Goal: Information Seeking & Learning: Learn about a topic

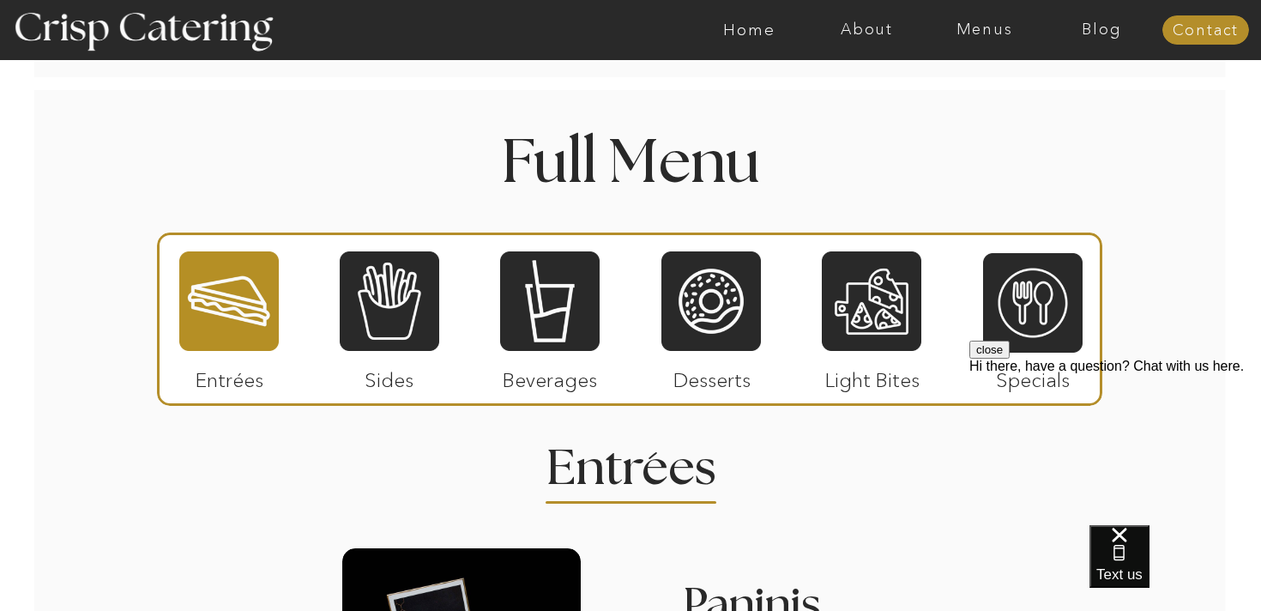
scroll to position [1922, 0]
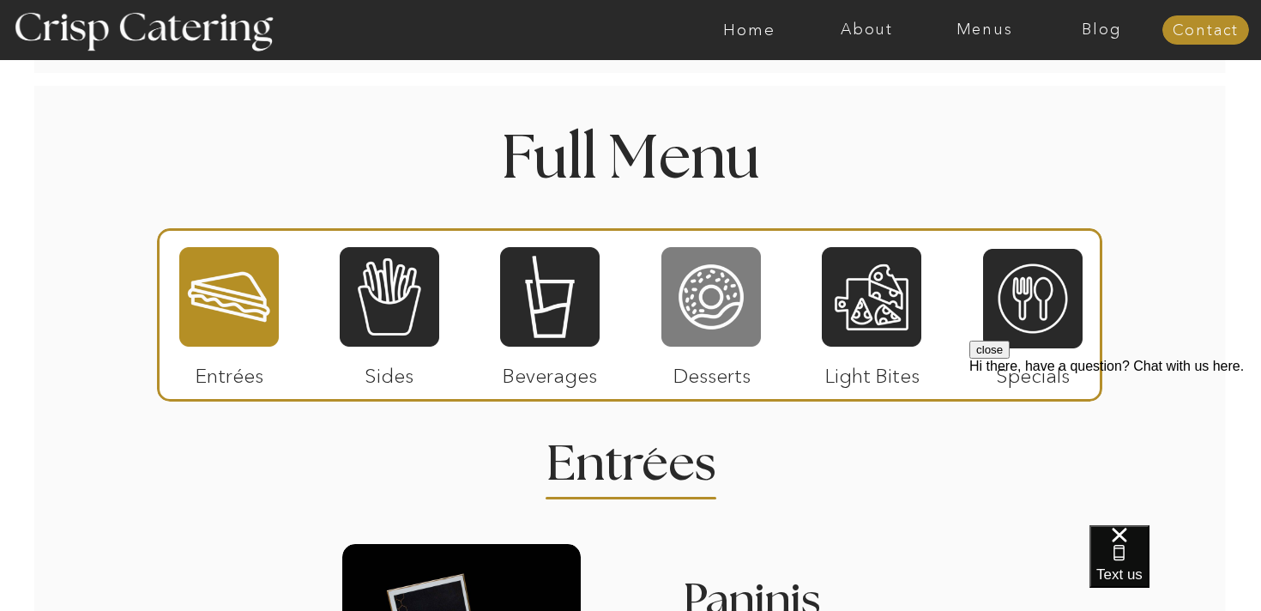
click at [713, 303] on div at bounding box center [710, 296] width 99 height 103
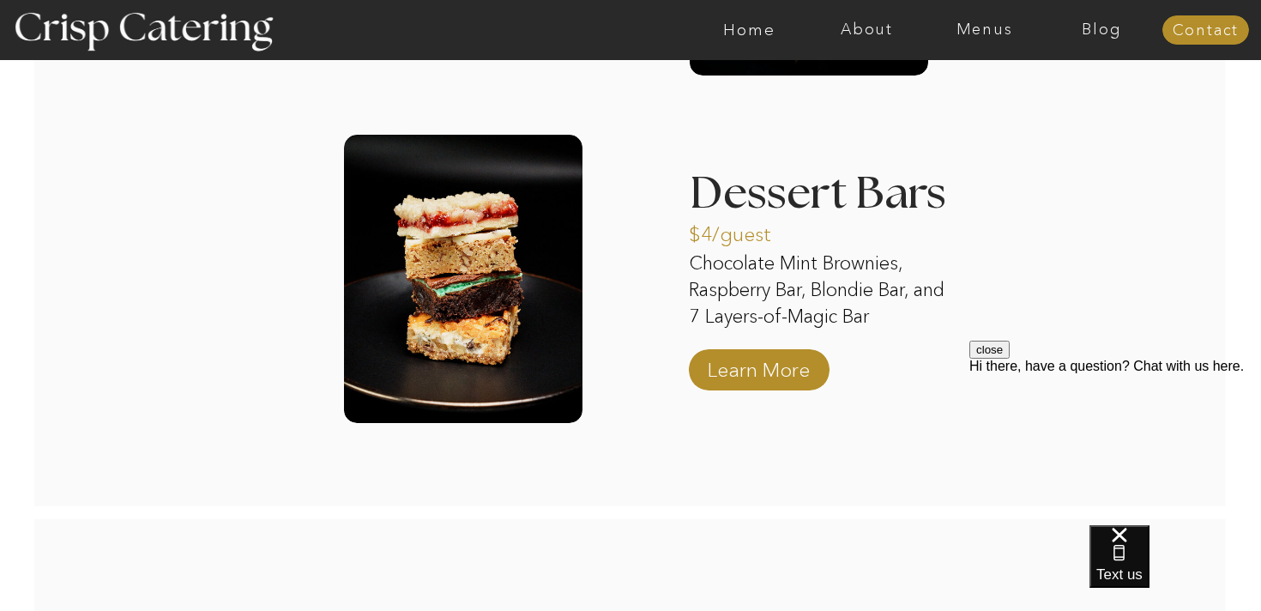
scroll to position [3042, 0]
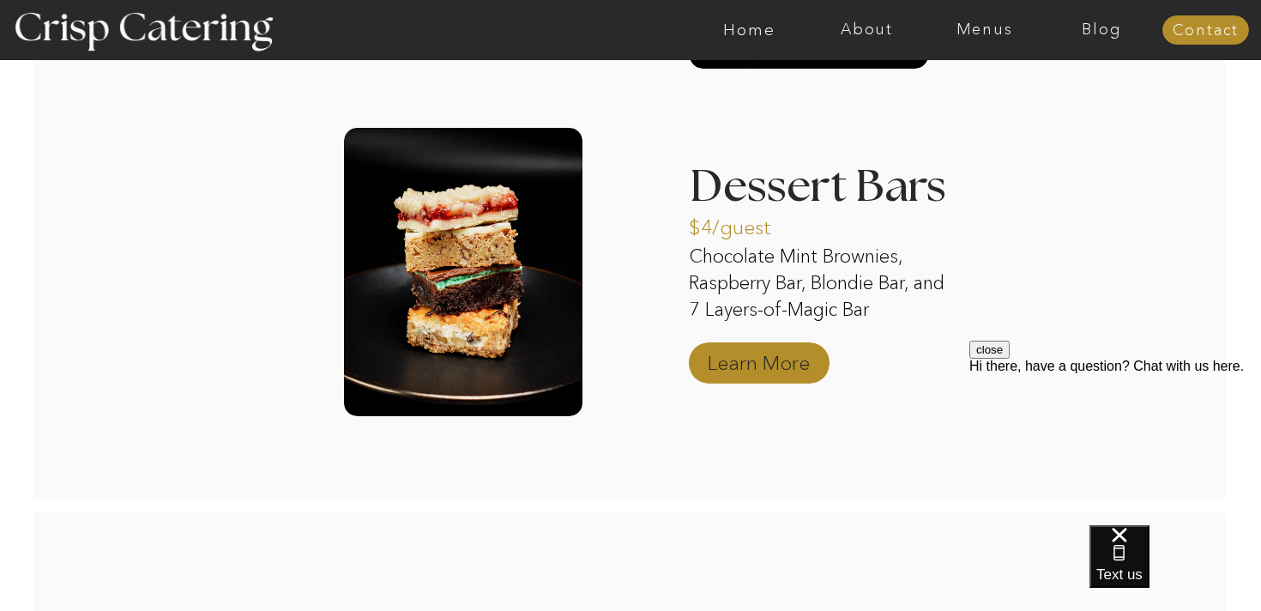
click at [742, 366] on p "Learn More" at bounding box center [759, 359] width 114 height 50
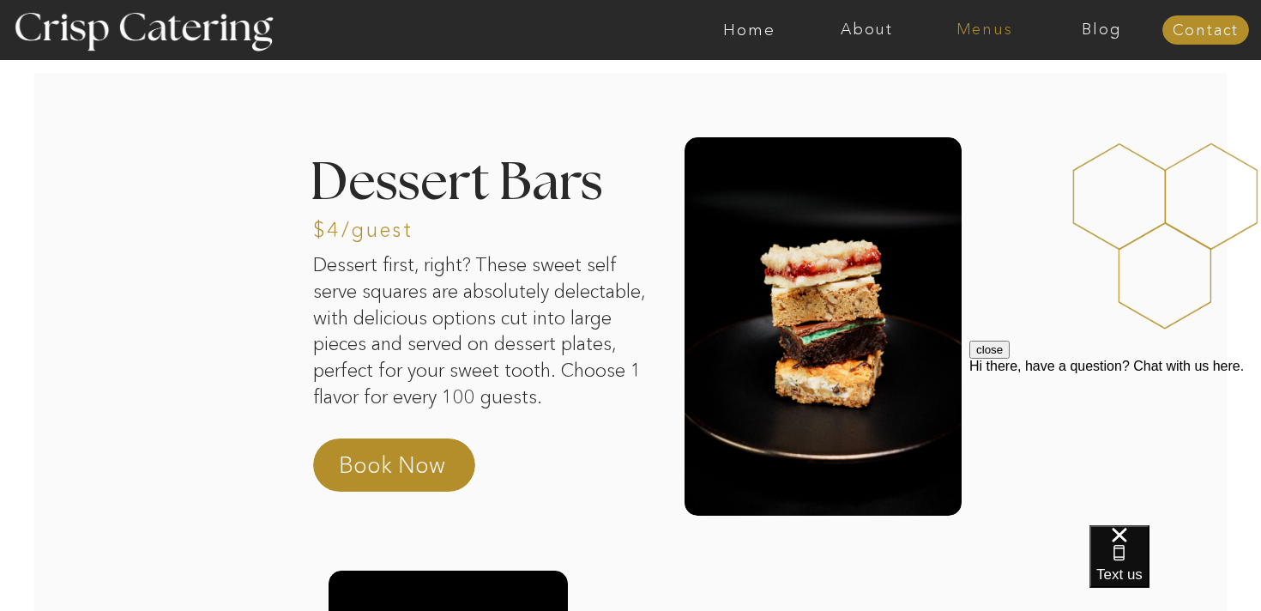
click at [979, 34] on nav "Menus" at bounding box center [984, 29] width 118 height 17
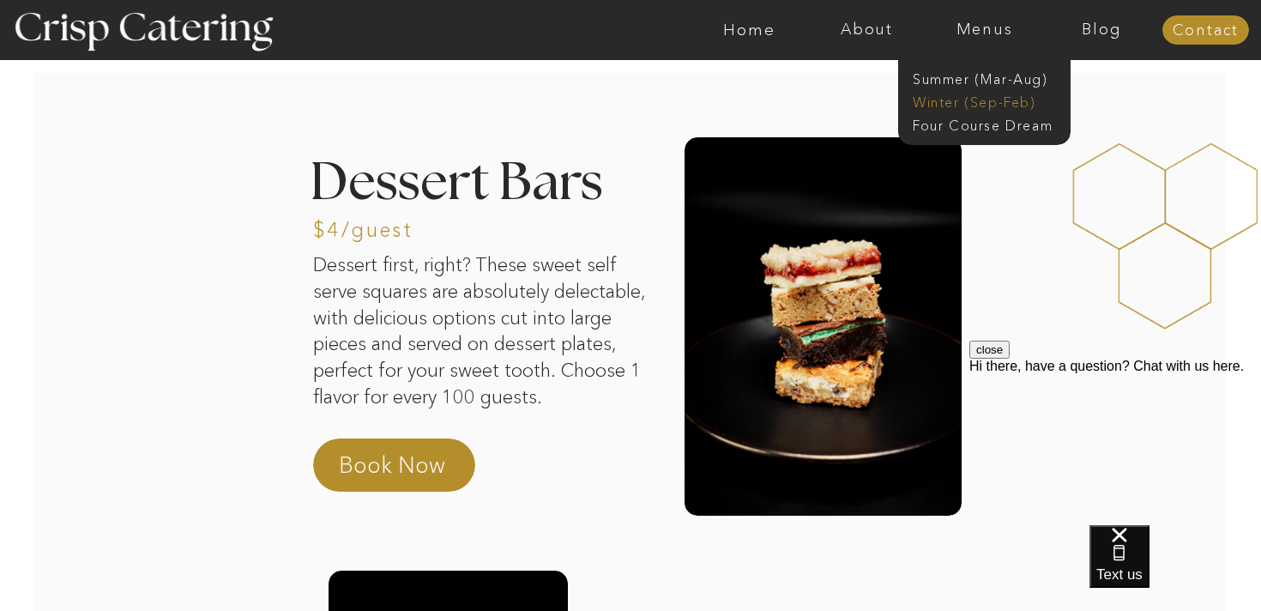
click at [985, 104] on nav "Winter (Sep-Feb)" at bounding box center [983, 101] width 141 height 16
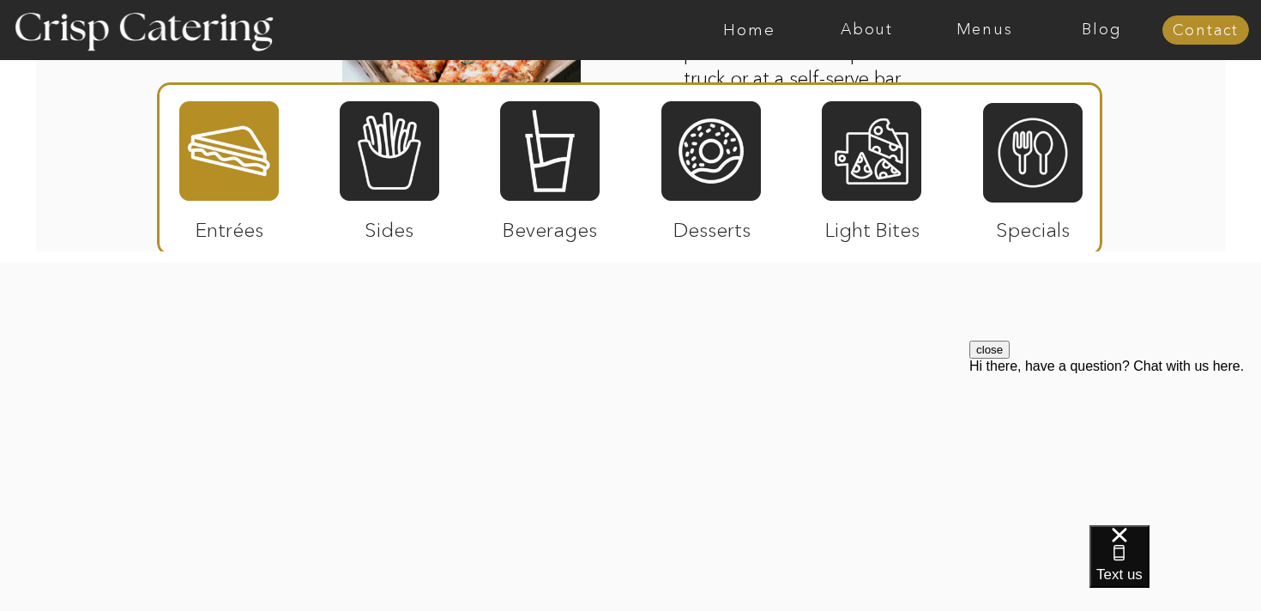
scroll to position [3167, 0]
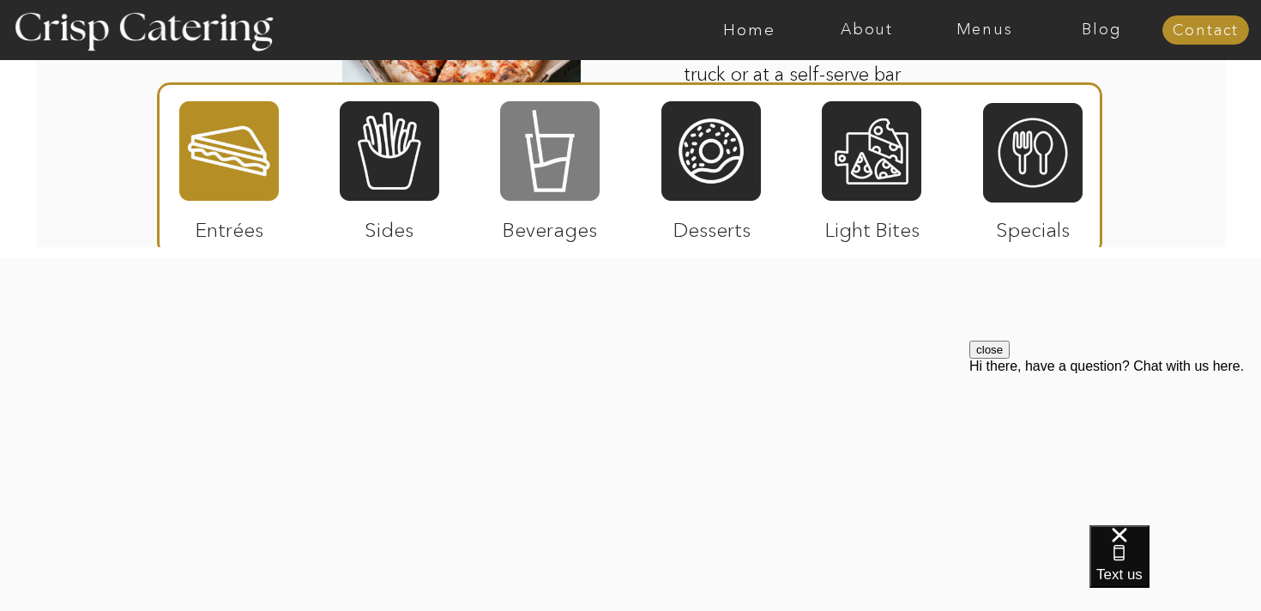
click at [537, 181] on div at bounding box center [549, 150] width 99 height 103
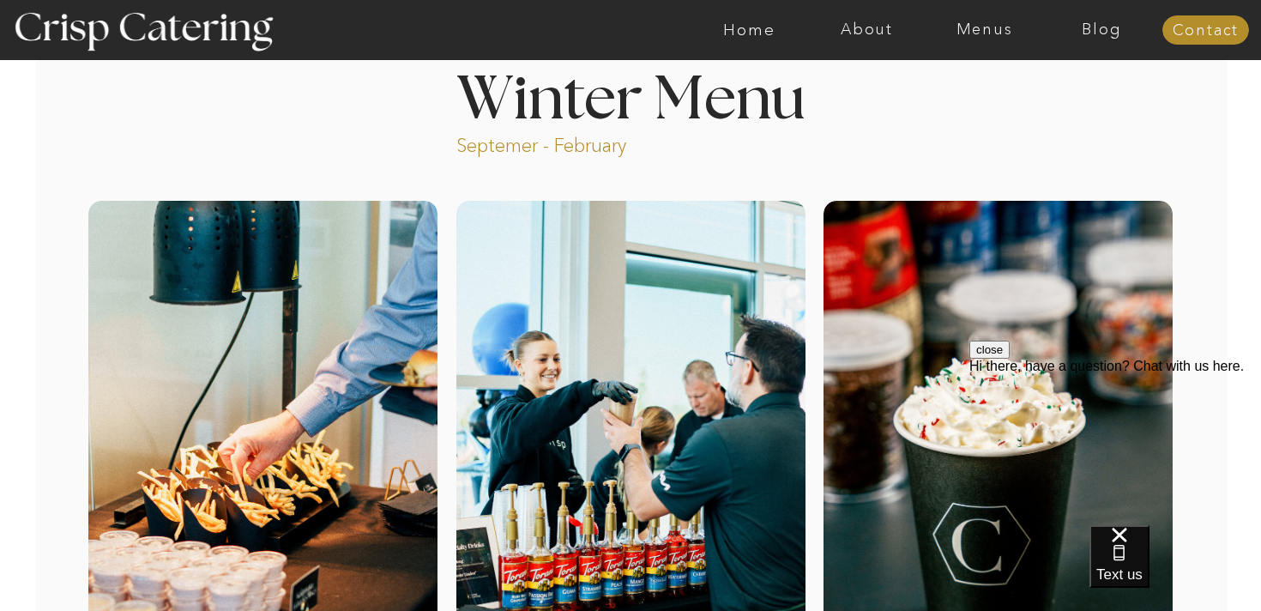
scroll to position [0, 0]
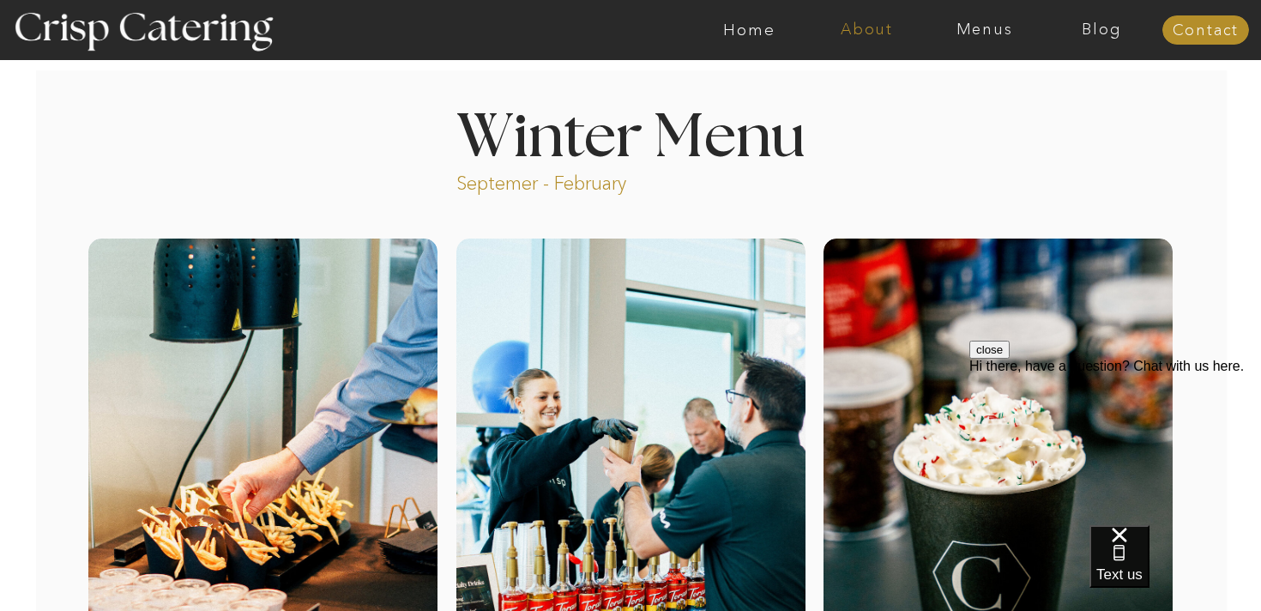
click at [870, 29] on nav "About" at bounding box center [867, 29] width 118 height 17
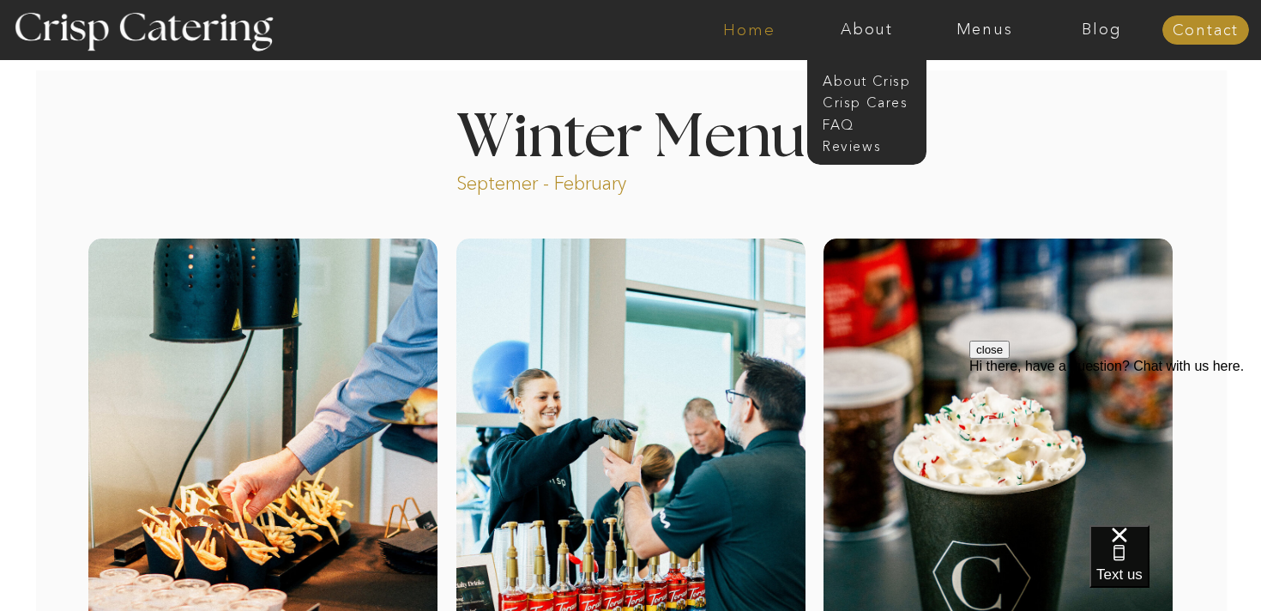
click at [758, 28] on nav "Home" at bounding box center [749, 29] width 118 height 17
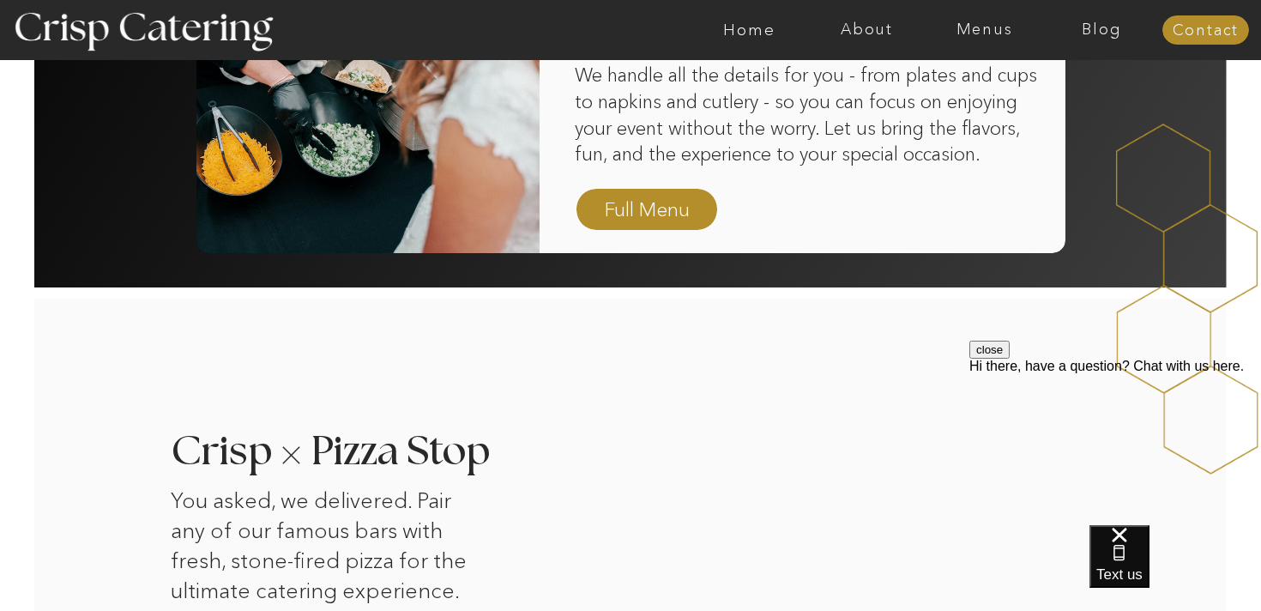
scroll to position [1335, 0]
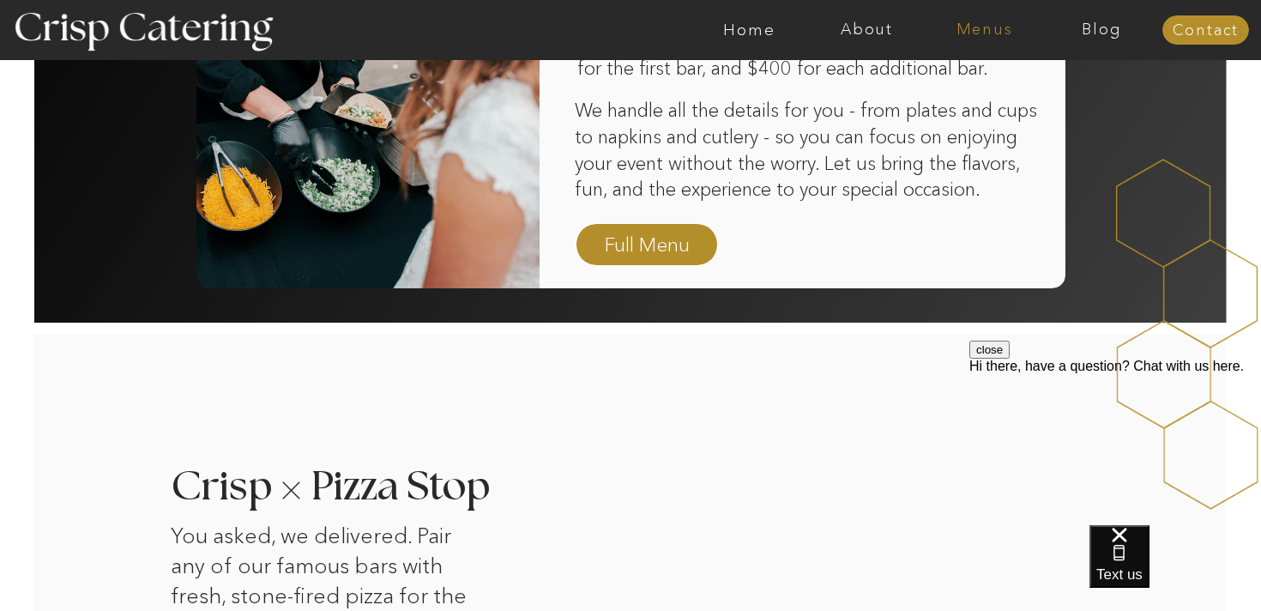
click at [992, 28] on nav "Menus" at bounding box center [984, 29] width 118 height 17
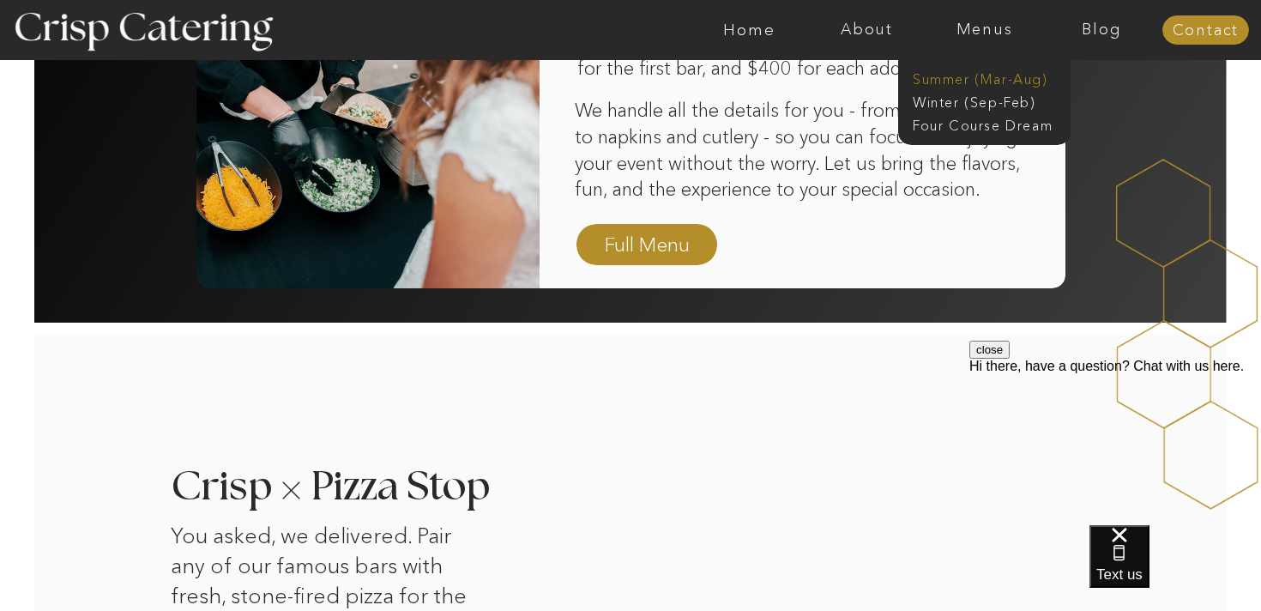
click at [984, 82] on nav "Summer (Mar-Aug)" at bounding box center [990, 77] width 154 height 16
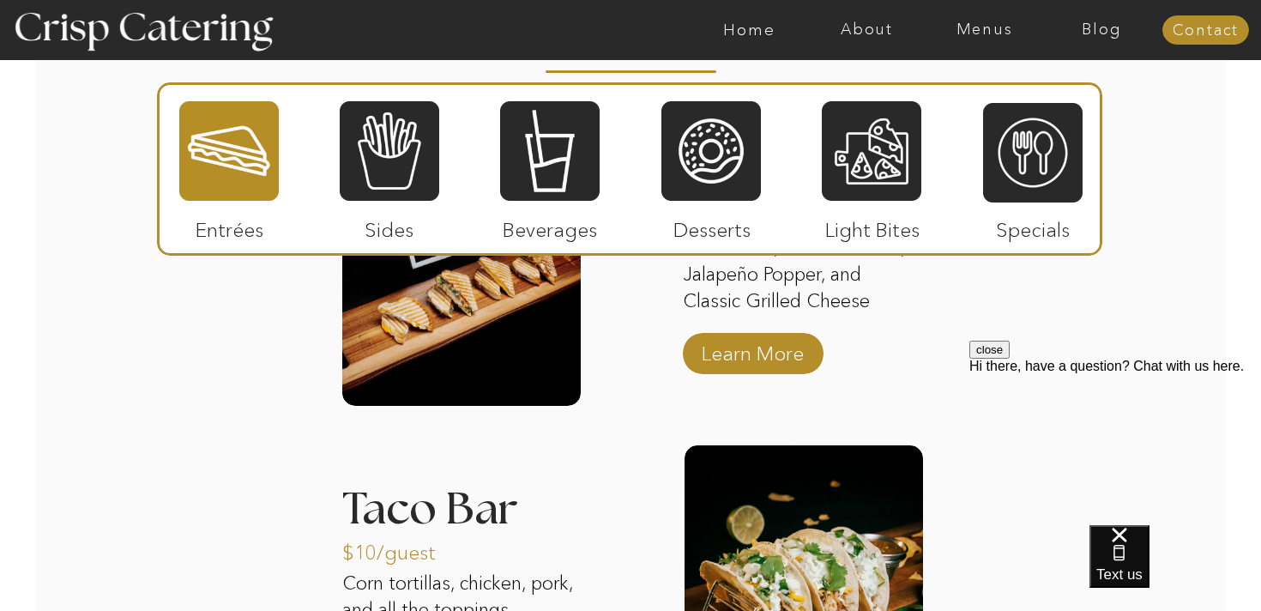
scroll to position [1812, 0]
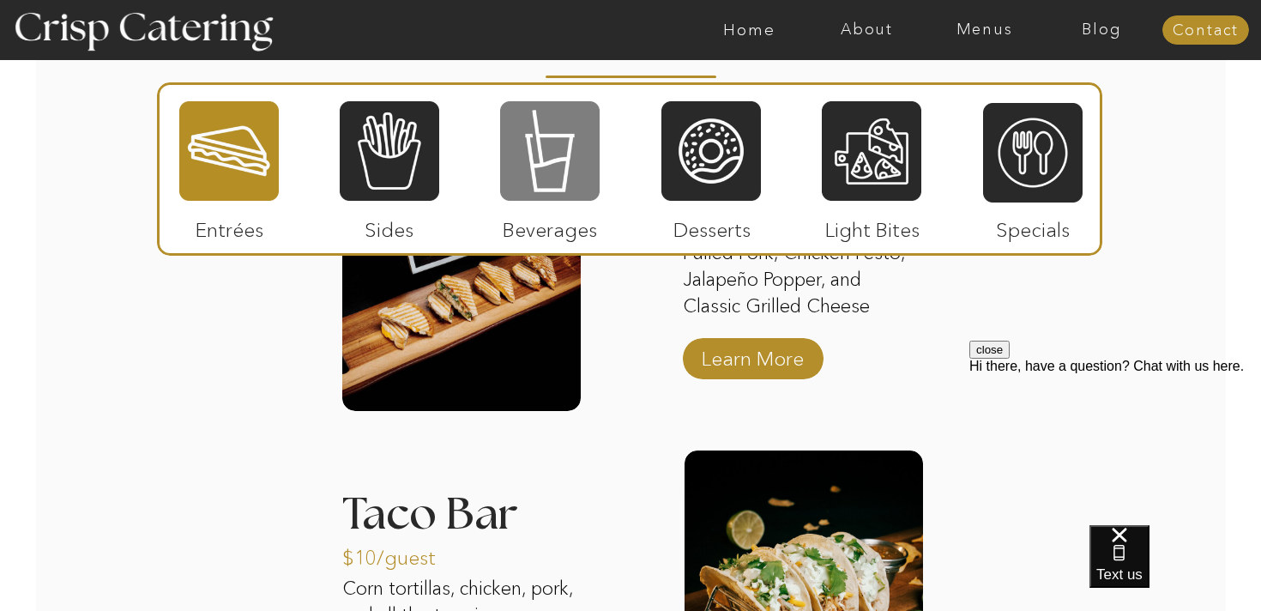
click at [544, 174] on div at bounding box center [549, 150] width 99 height 103
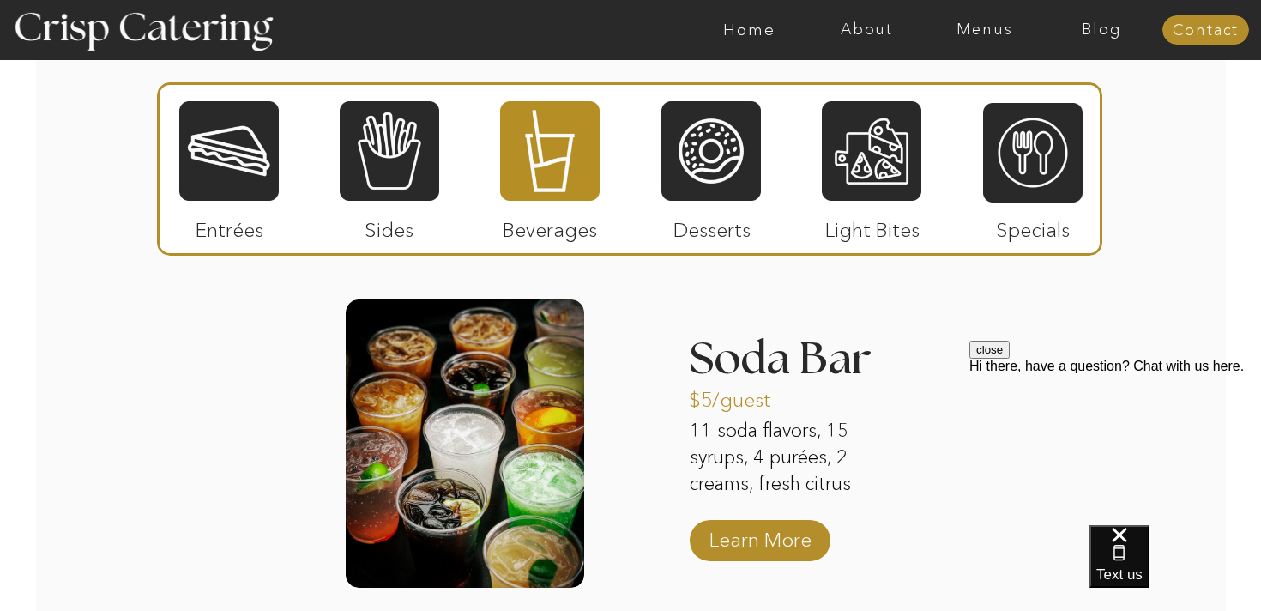
scroll to position [1642, 0]
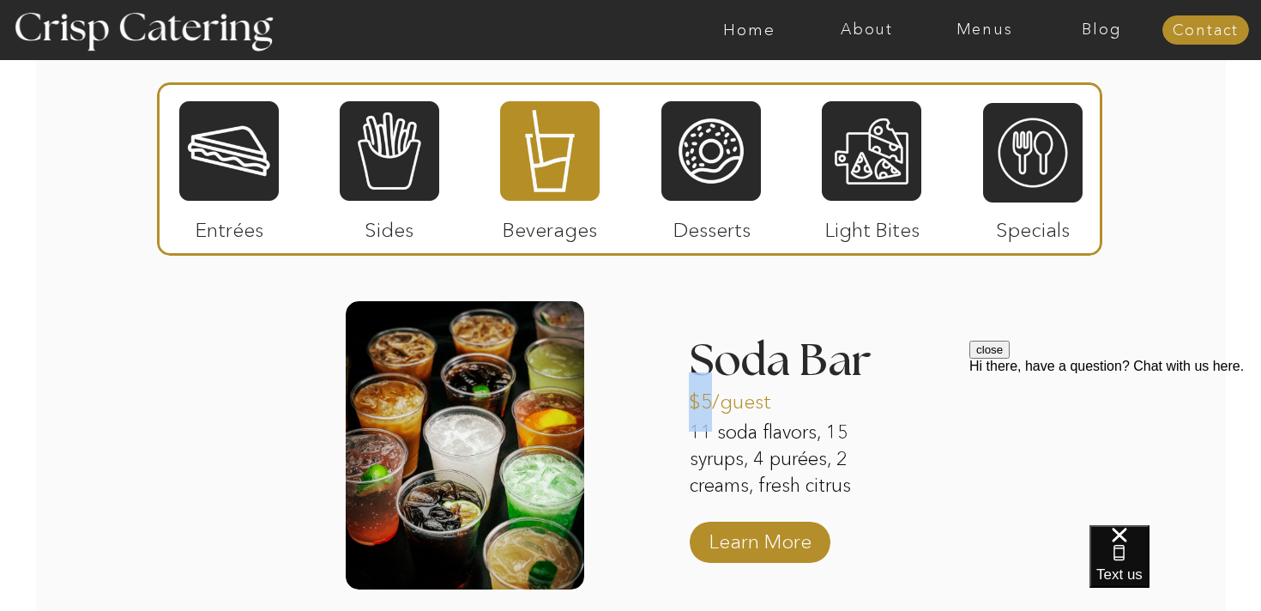
drag, startPoint x: 693, startPoint y: 402, endPoint x: 707, endPoint y: 401, distance: 13.8
click at [707, 401] on p "$5/guest" at bounding box center [746, 397] width 114 height 50
click at [706, 401] on p "$5/guest" at bounding box center [746, 397] width 114 height 50
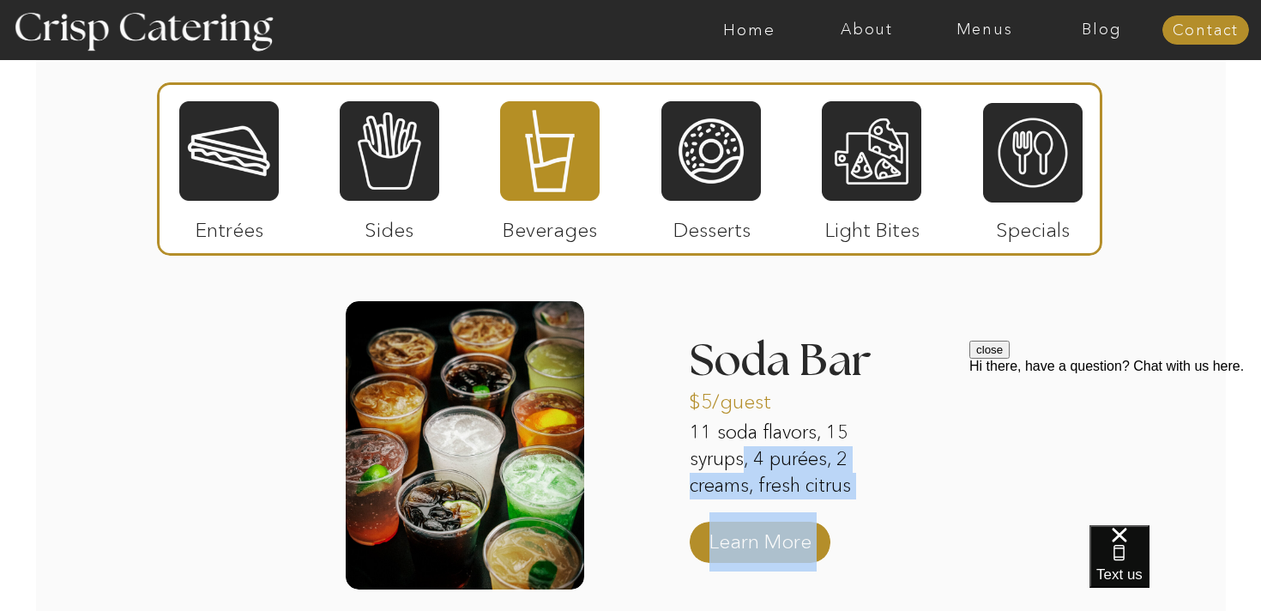
drag, startPoint x: 693, startPoint y: 404, endPoint x: 743, endPoint y: 447, distance: 65.7
click at [743, 447] on div "Beverages 6 custom lemonade flavors with syrups and purées Lemonade Bar Learn M…" at bounding box center [630, 570] width 1029 height 841
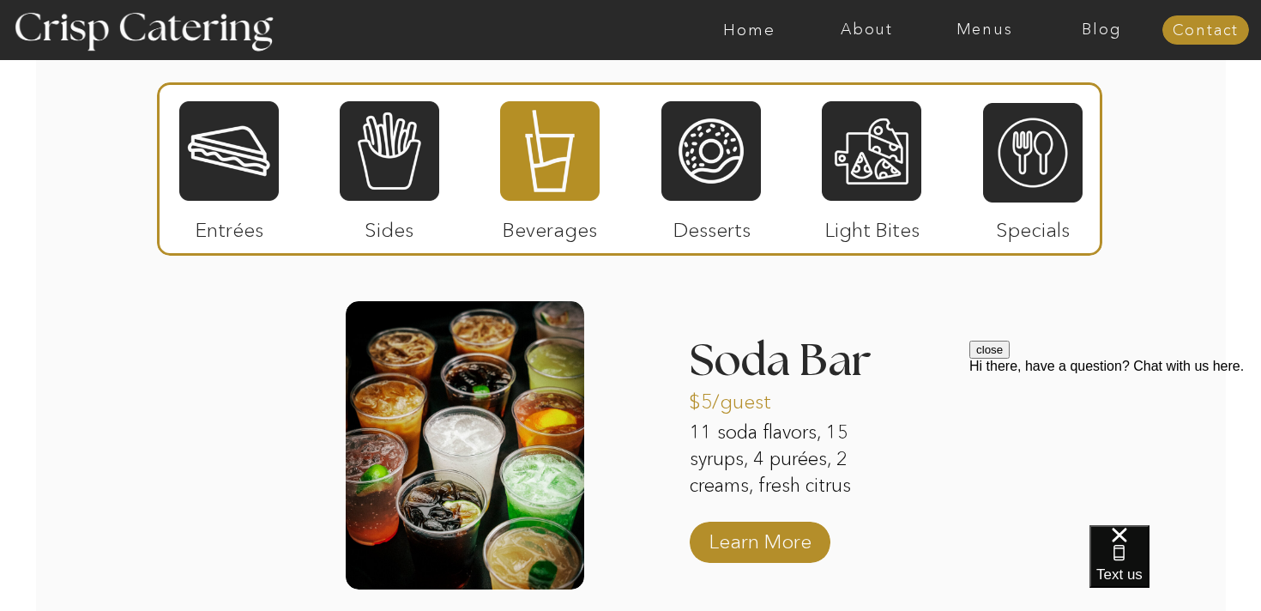
click at [660, 449] on div "About Home Menus Contact Blog About Crisp Crisp Cares Reviews faq About Home Me…" at bounding box center [630, 318] width 1261 height 3921
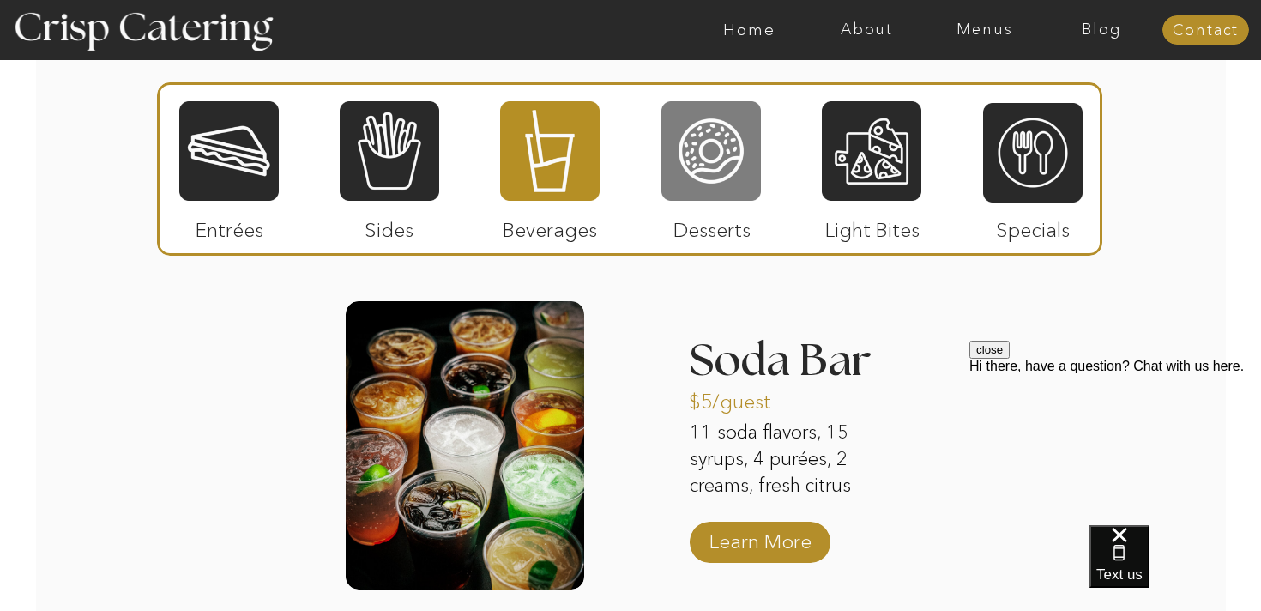
click at [677, 158] on div at bounding box center [710, 150] width 99 height 103
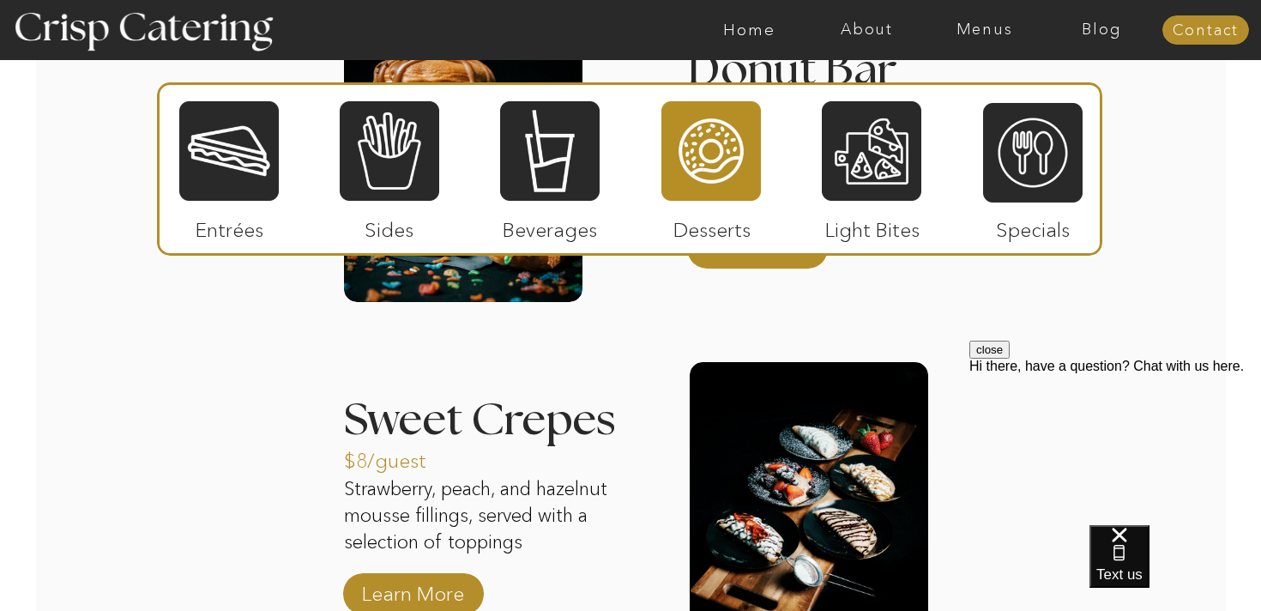
scroll to position [1950, 0]
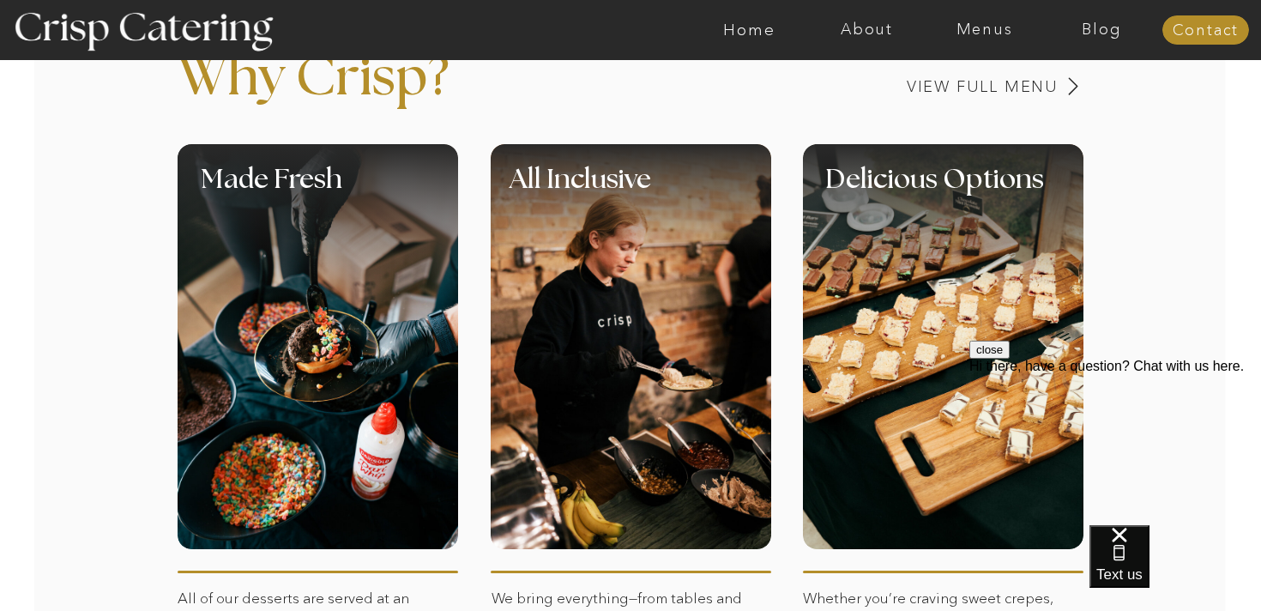
scroll to position [702, 0]
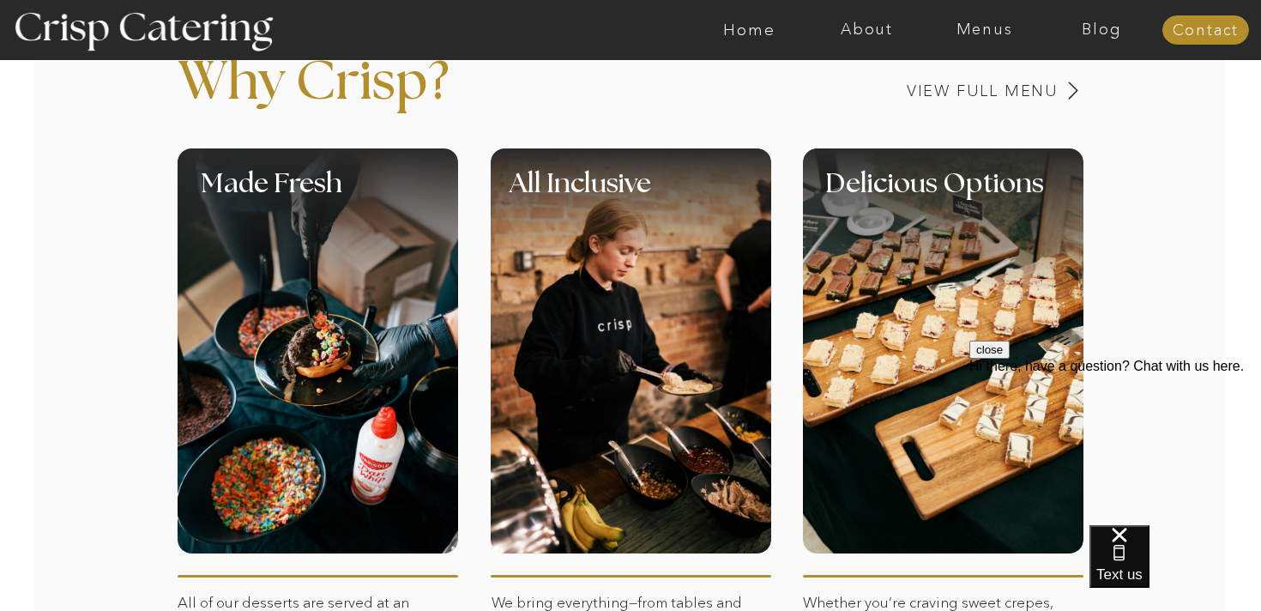
click at [638, 363] on div at bounding box center [631, 350] width 280 height 405
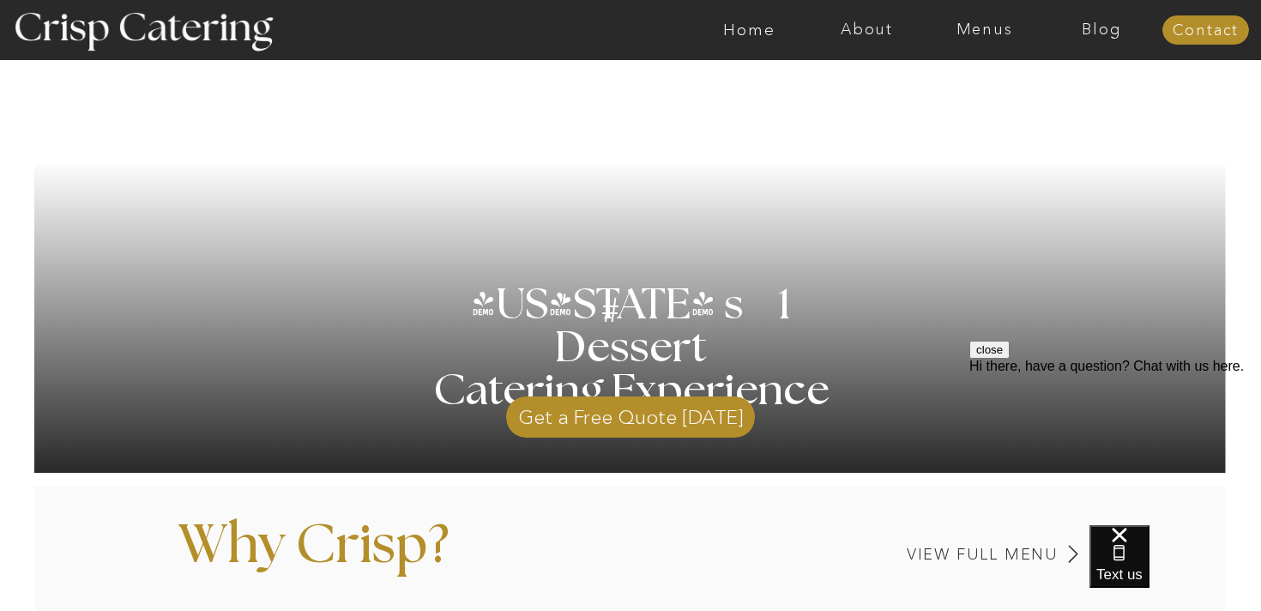
scroll to position [414, 0]
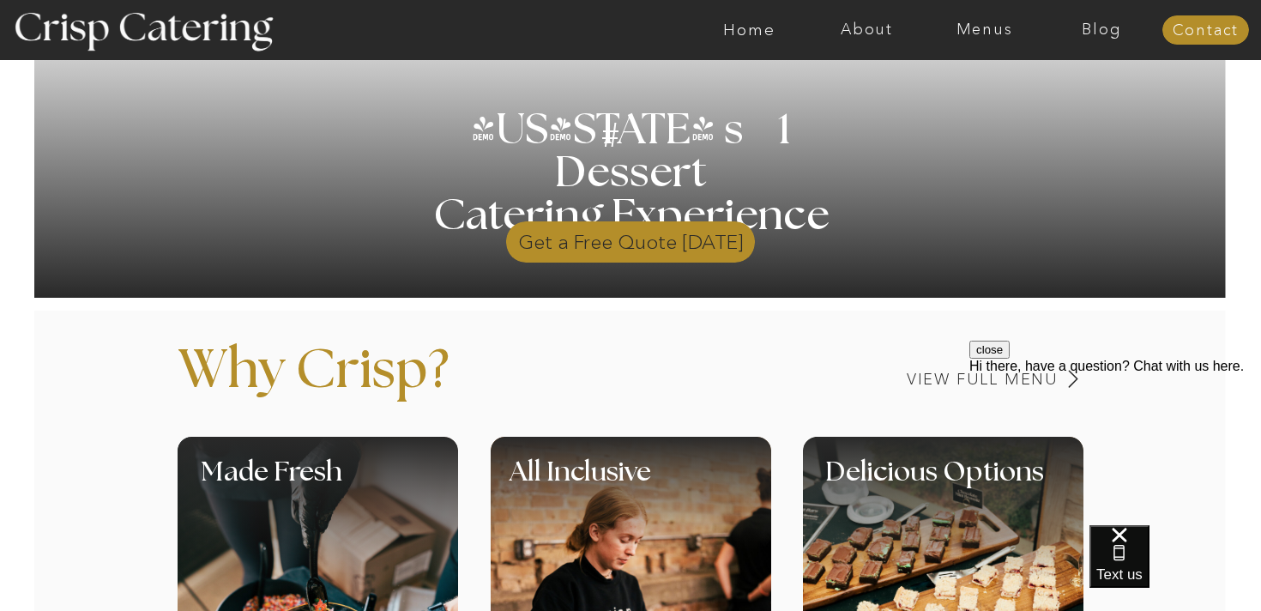
click at [610, 239] on p "Get a Free Quote Today" at bounding box center [630, 238] width 249 height 50
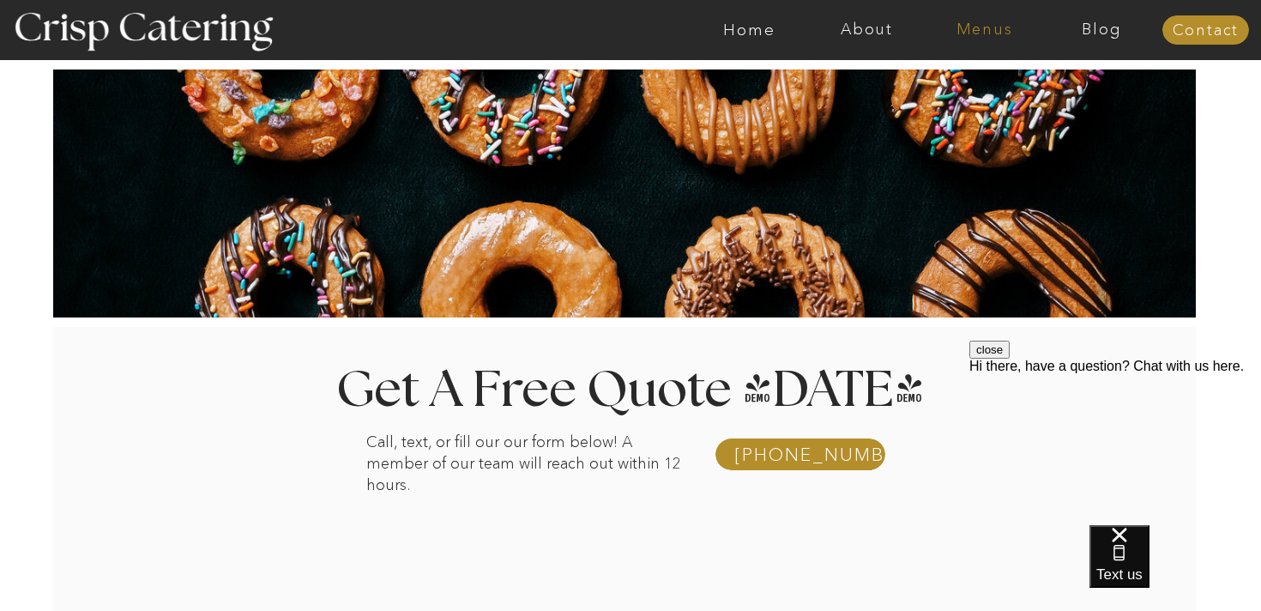
click at [982, 37] on nav "Menus" at bounding box center [984, 29] width 118 height 17
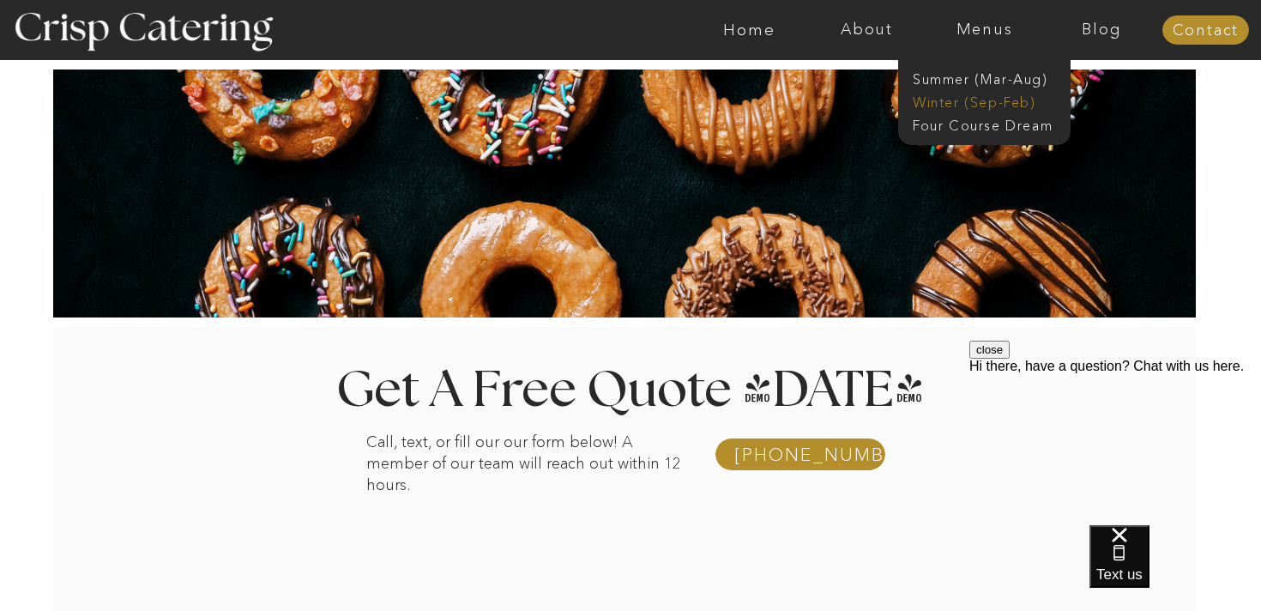
click at [949, 99] on nav "Winter (Sep-Feb)" at bounding box center [983, 101] width 141 height 16
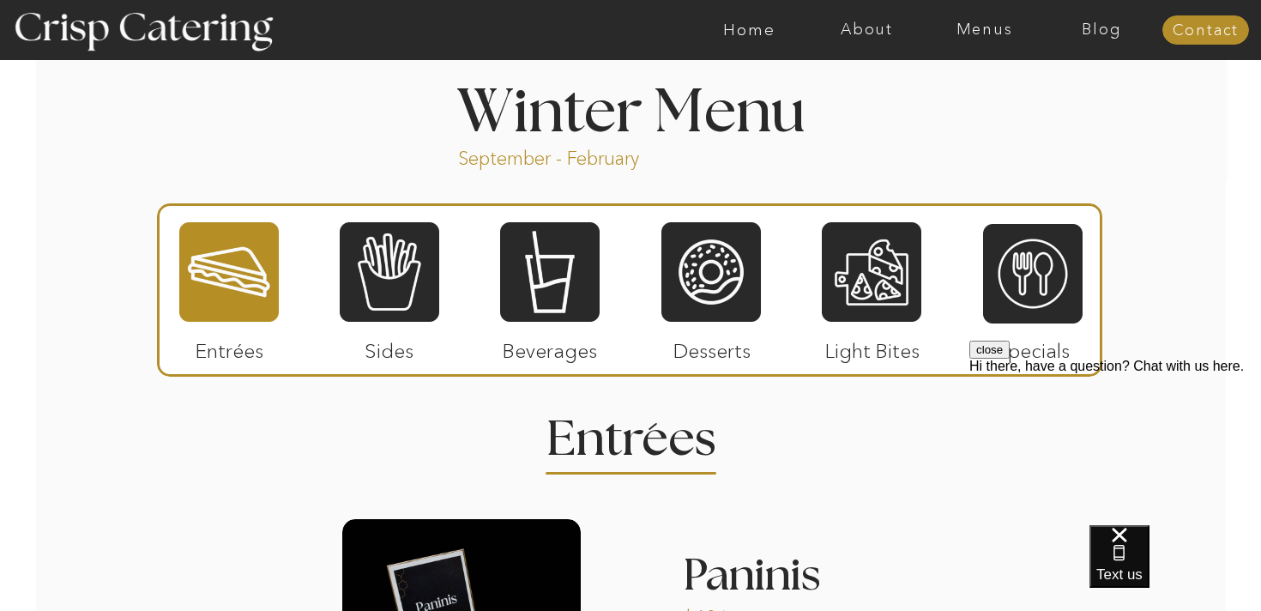
scroll to position [1871, 0]
click at [217, 292] on div at bounding box center [228, 271] width 99 height 103
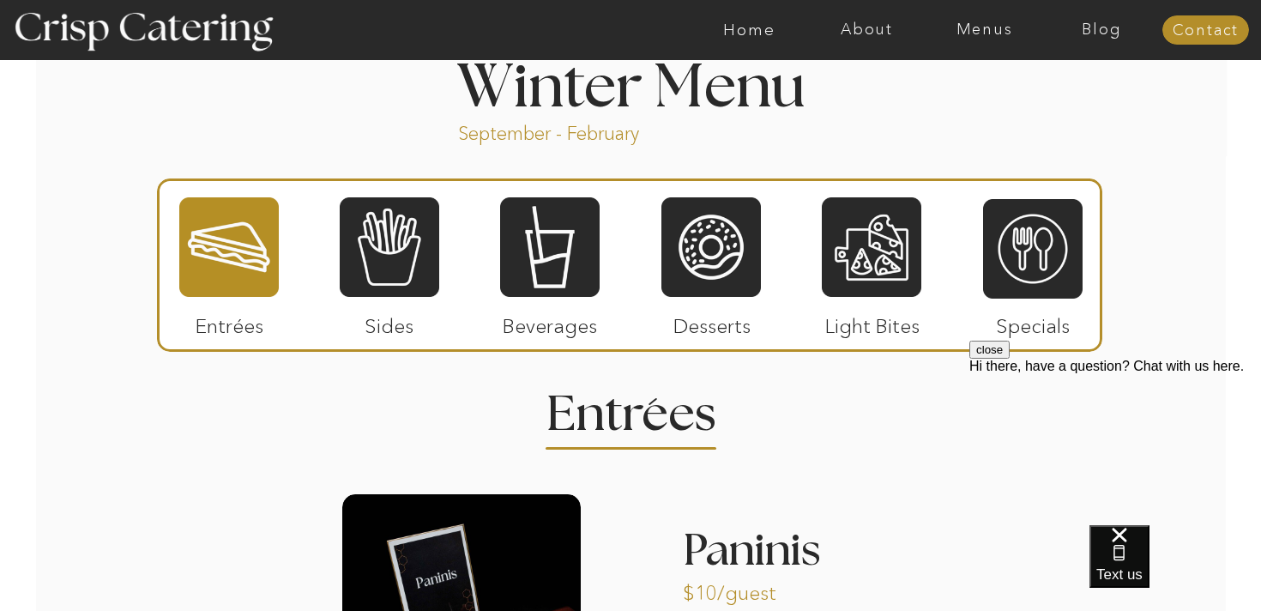
scroll to position [1895, 0]
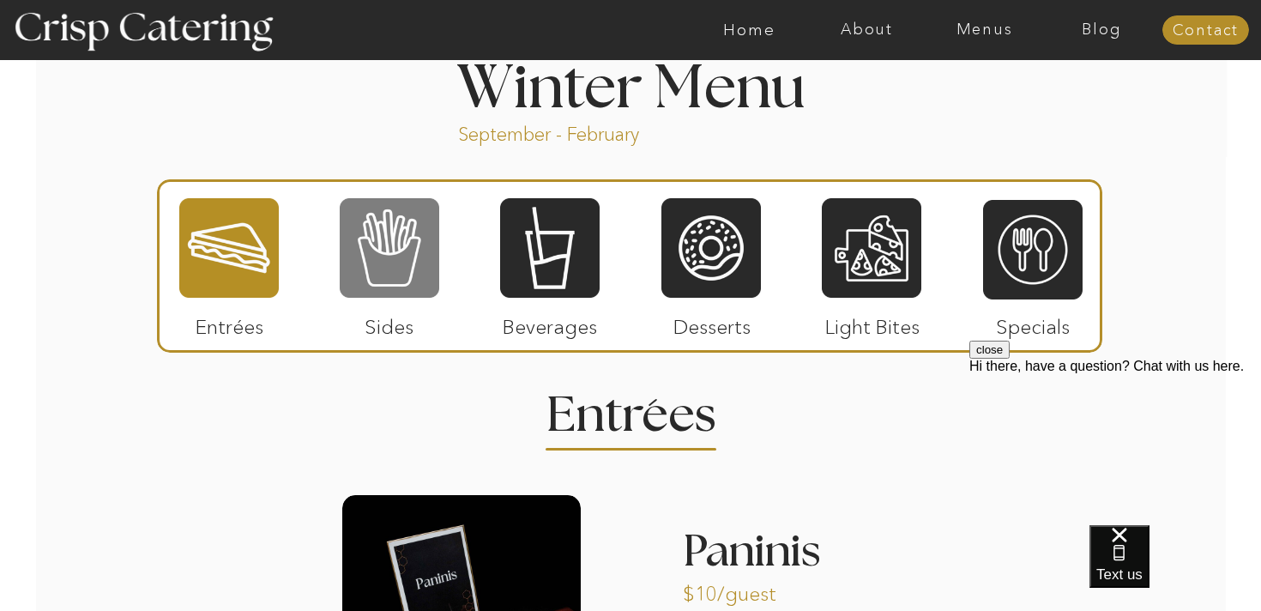
click at [395, 237] on div at bounding box center [389, 247] width 99 height 103
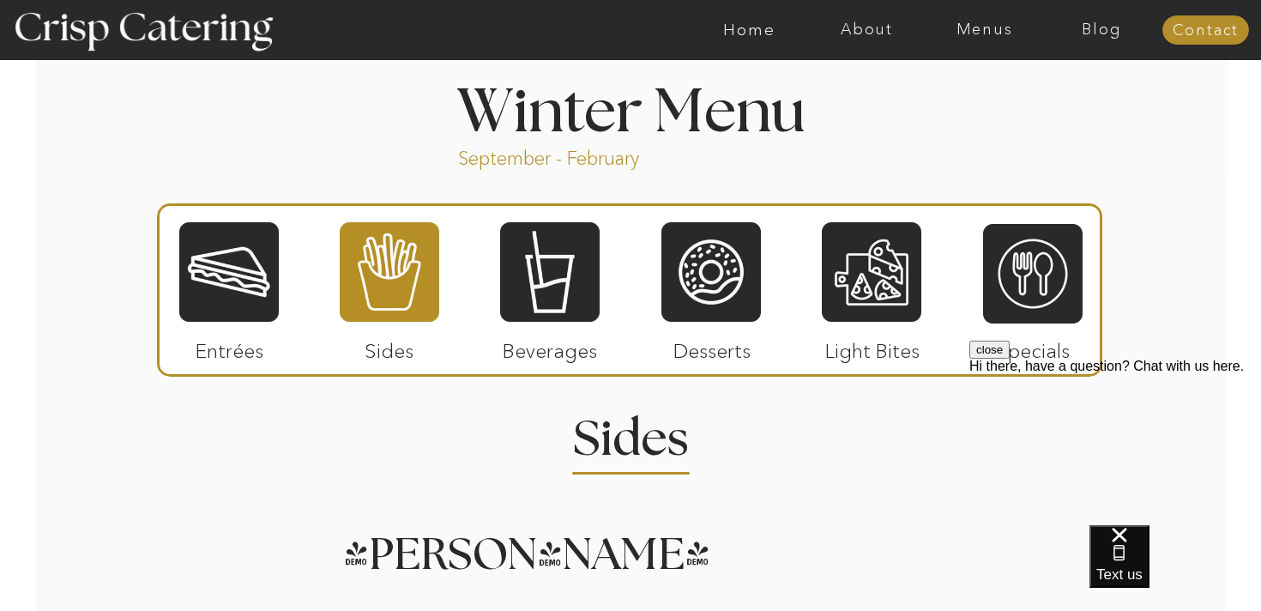
scroll to position [1893, 0]
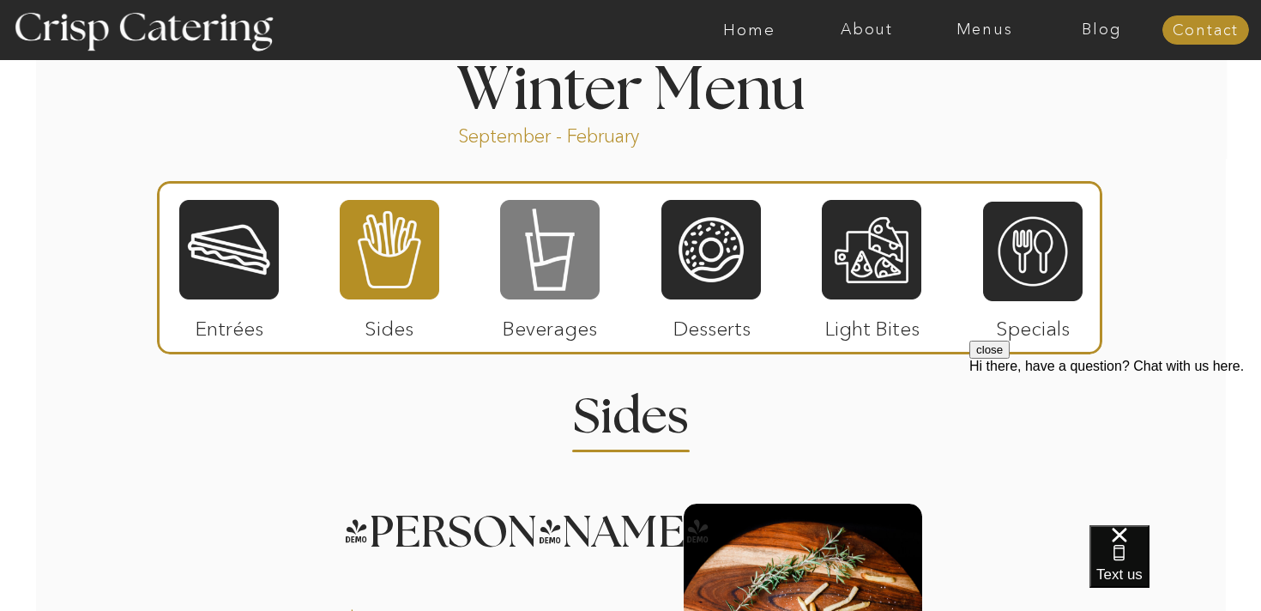
click at [544, 285] on div at bounding box center [549, 249] width 99 height 103
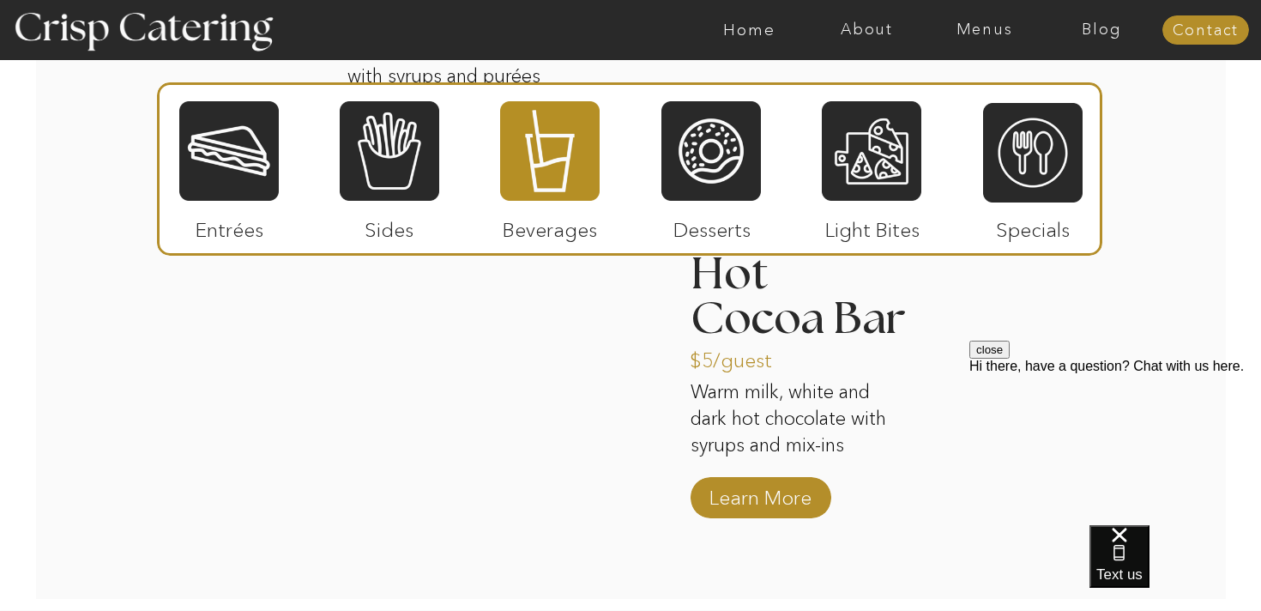
scroll to position [2812, 0]
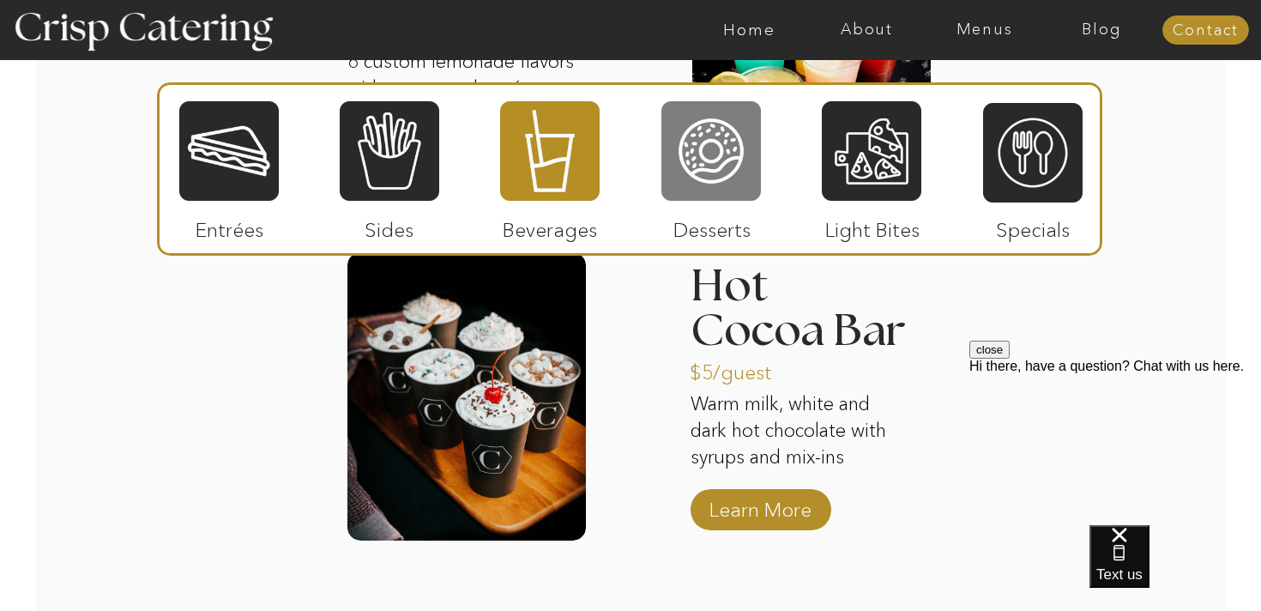
click at [725, 191] on div at bounding box center [710, 150] width 99 height 103
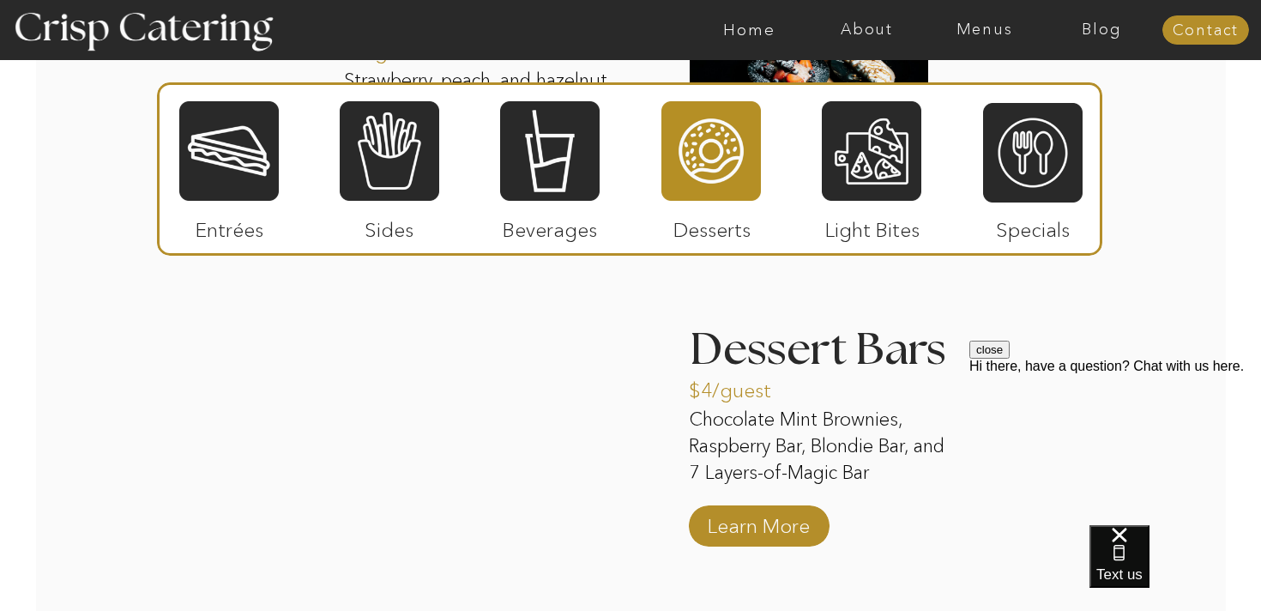
scroll to position [2792, 0]
